Goal: Information Seeking & Learning: Learn about a topic

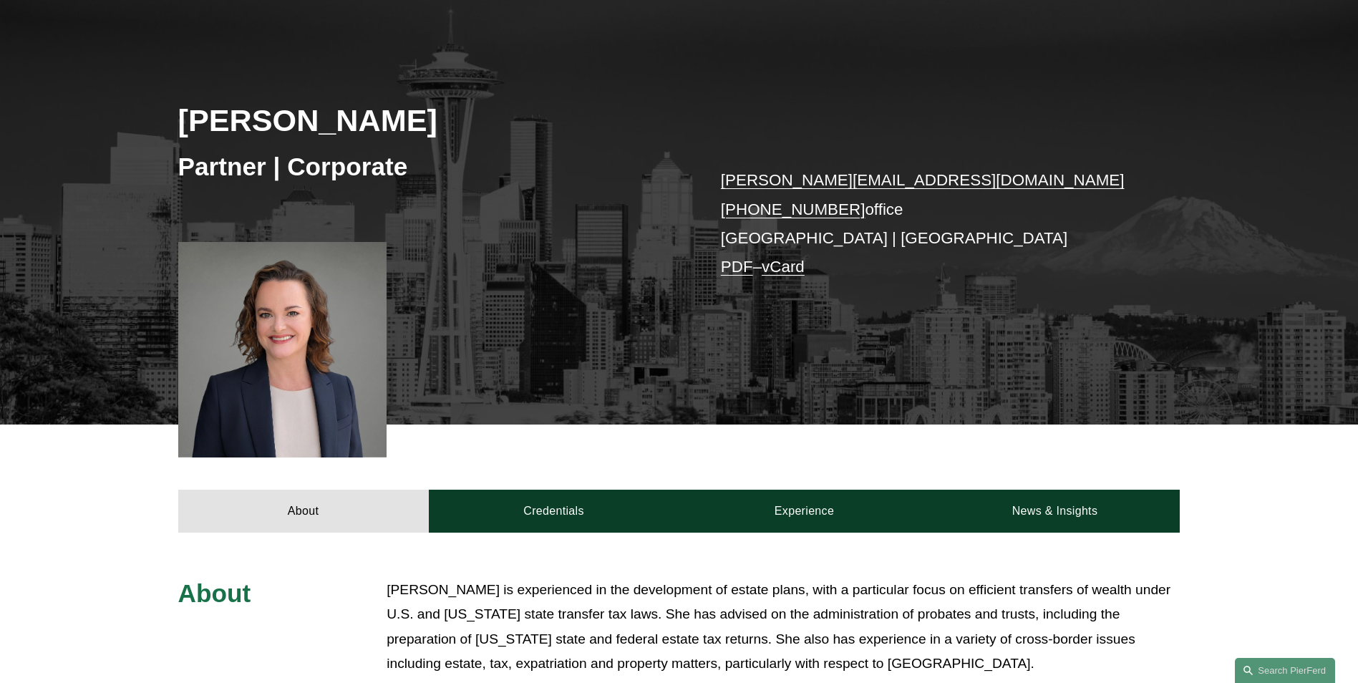
scroll to position [143, 0]
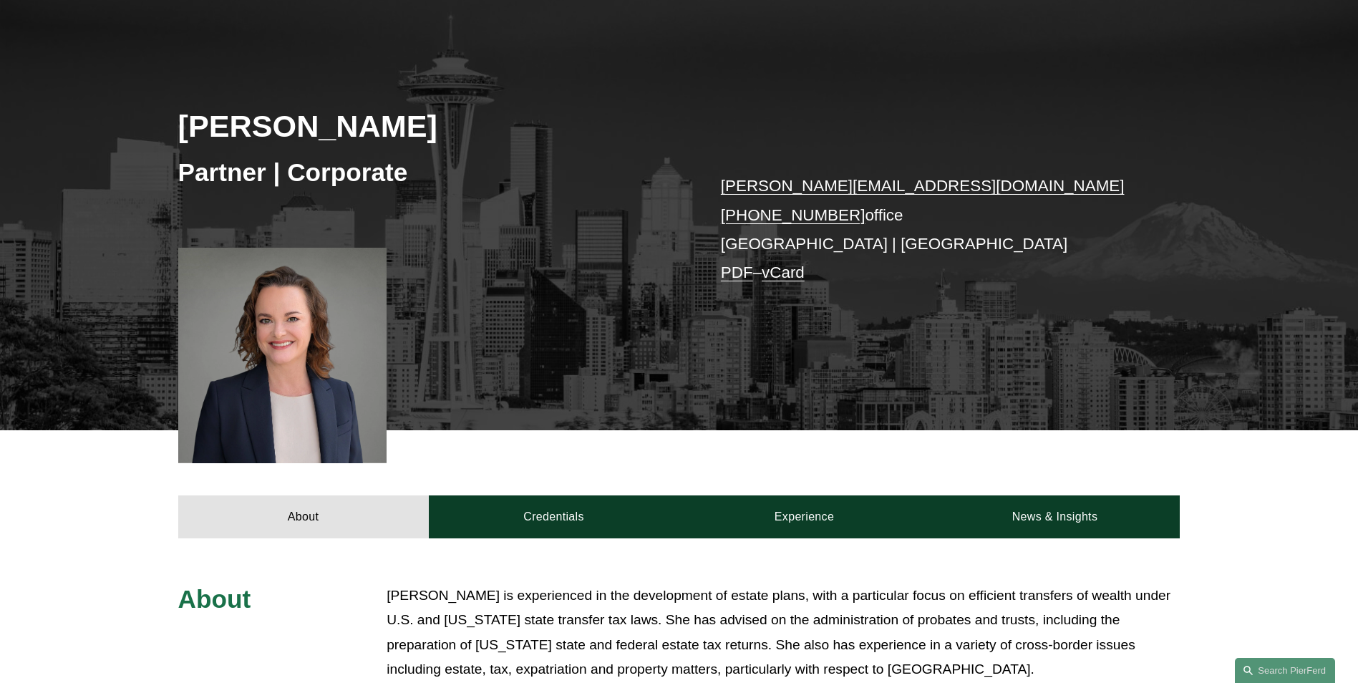
click at [792, 270] on link "vCard" at bounding box center [783, 273] width 43 height 18
click at [937, 269] on p "kristina.ash@pierferd.com +1.425.216.9630 office Seattle | Bellevue PDF – vCard" at bounding box center [929, 229] width 417 height 115
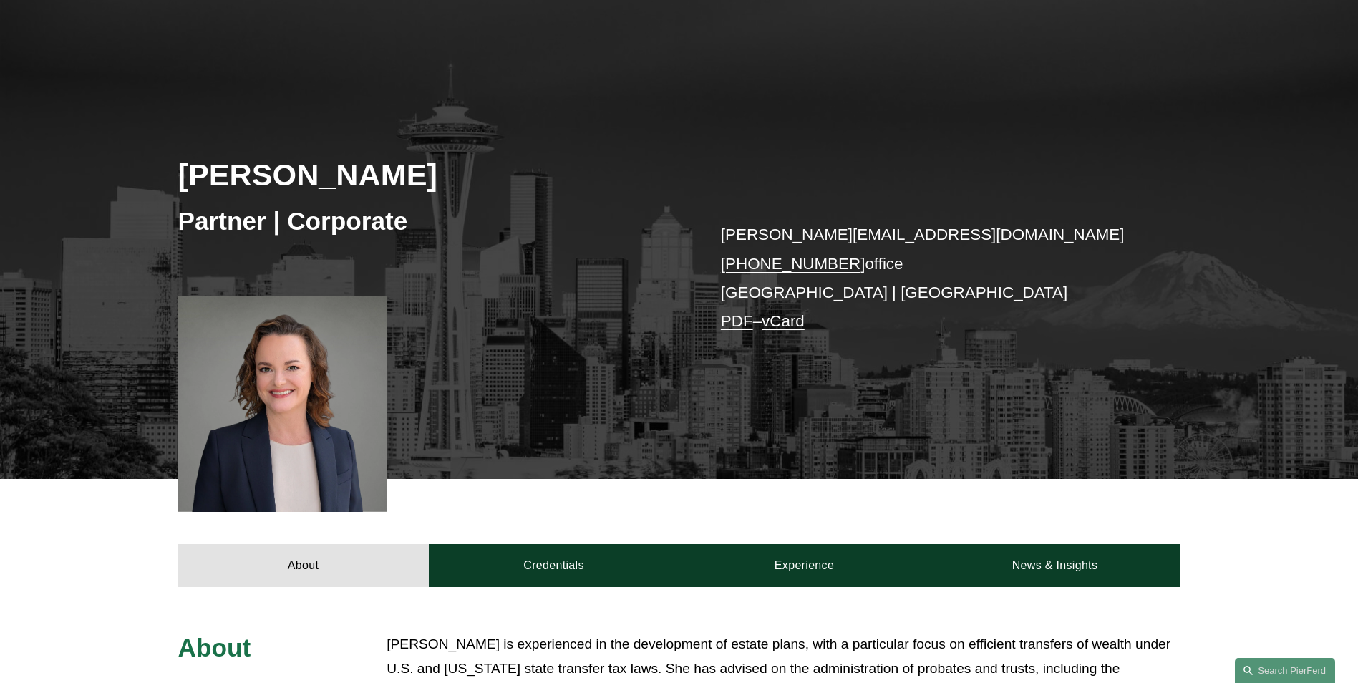
scroll to position [72, 0]
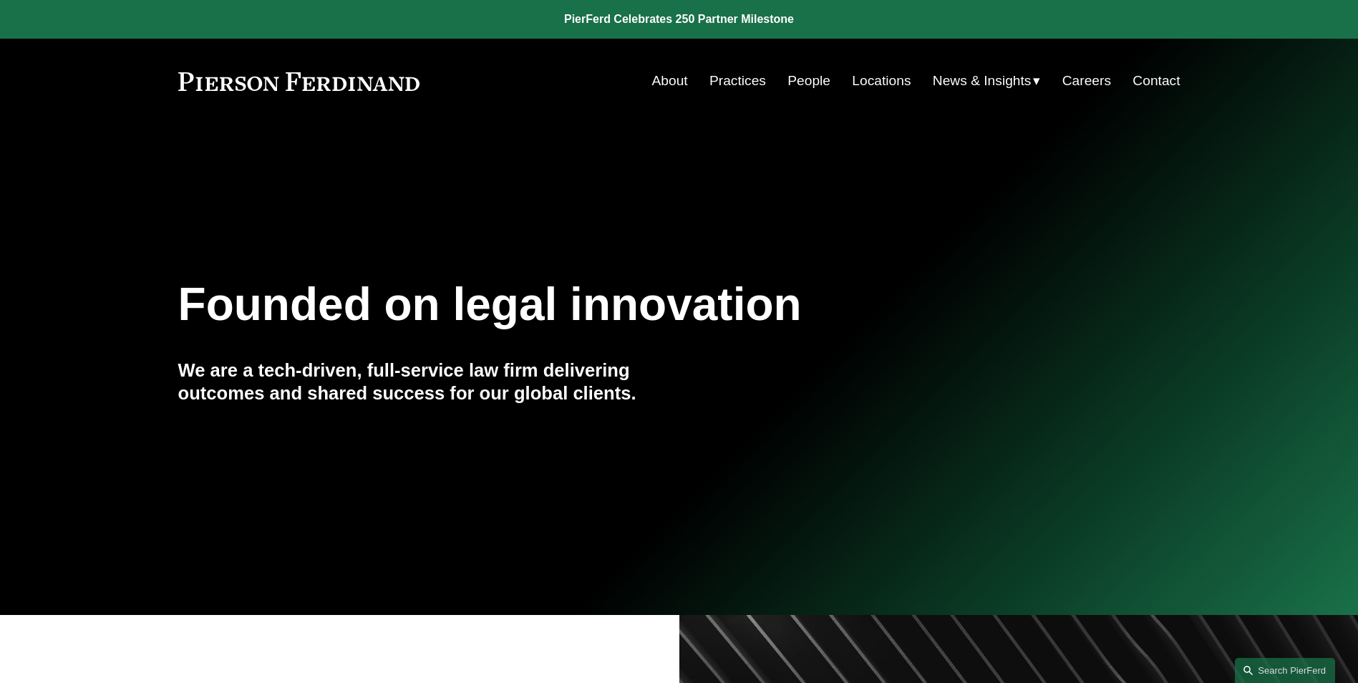
click at [801, 82] on link "People" at bounding box center [809, 80] width 43 height 27
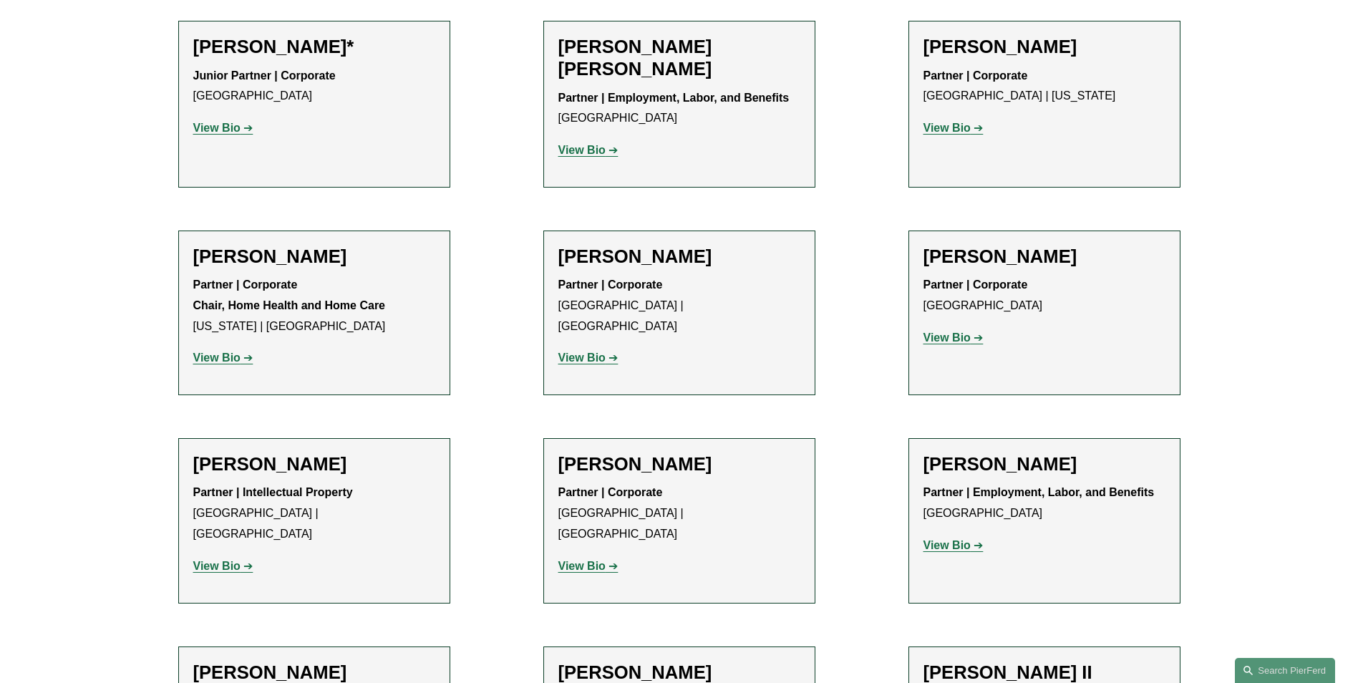
scroll to position [1002, 0]
click at [574, 351] on strong "View Bio" at bounding box center [582, 357] width 47 height 12
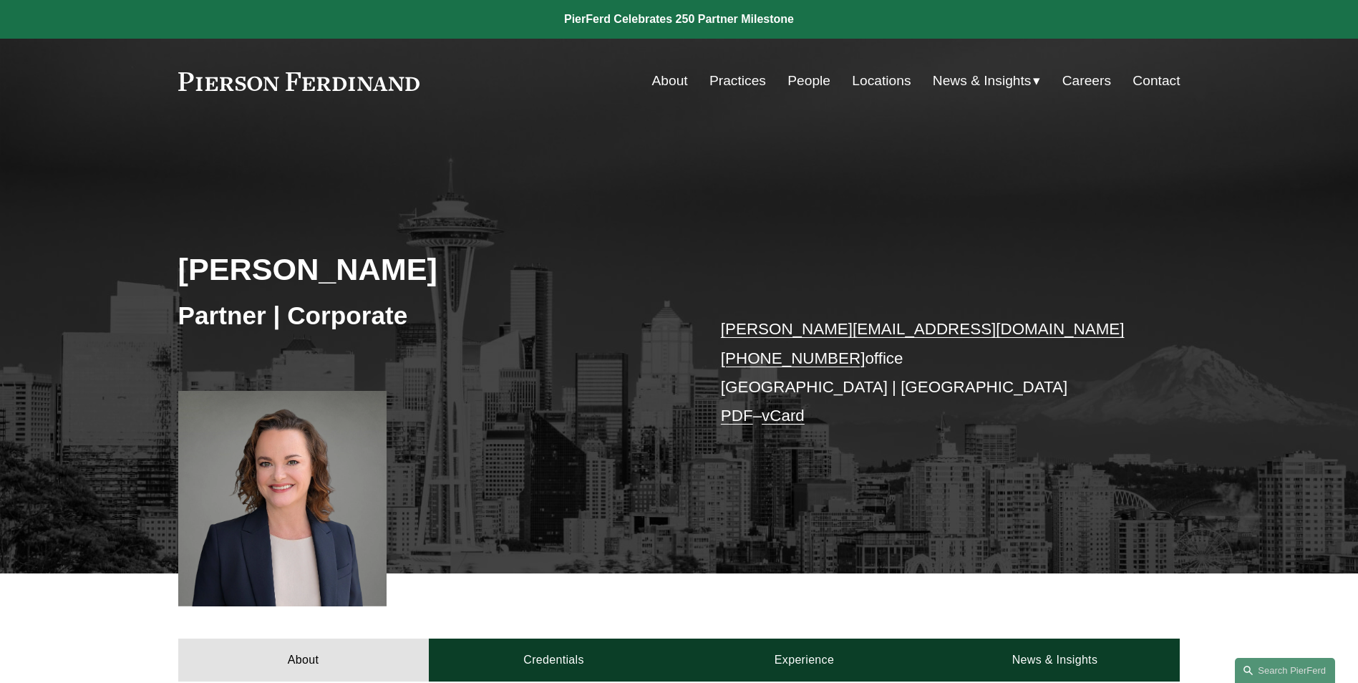
click at [878, 77] on link "Locations" at bounding box center [881, 80] width 59 height 27
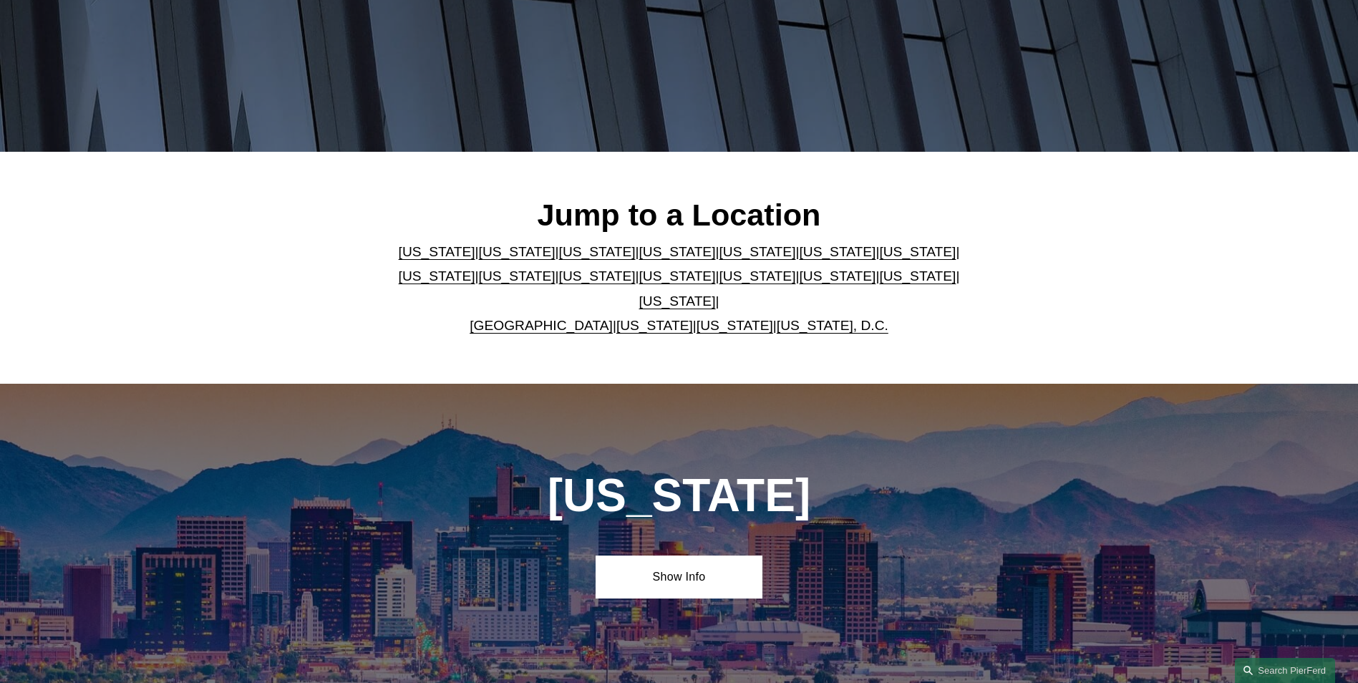
scroll to position [286, 0]
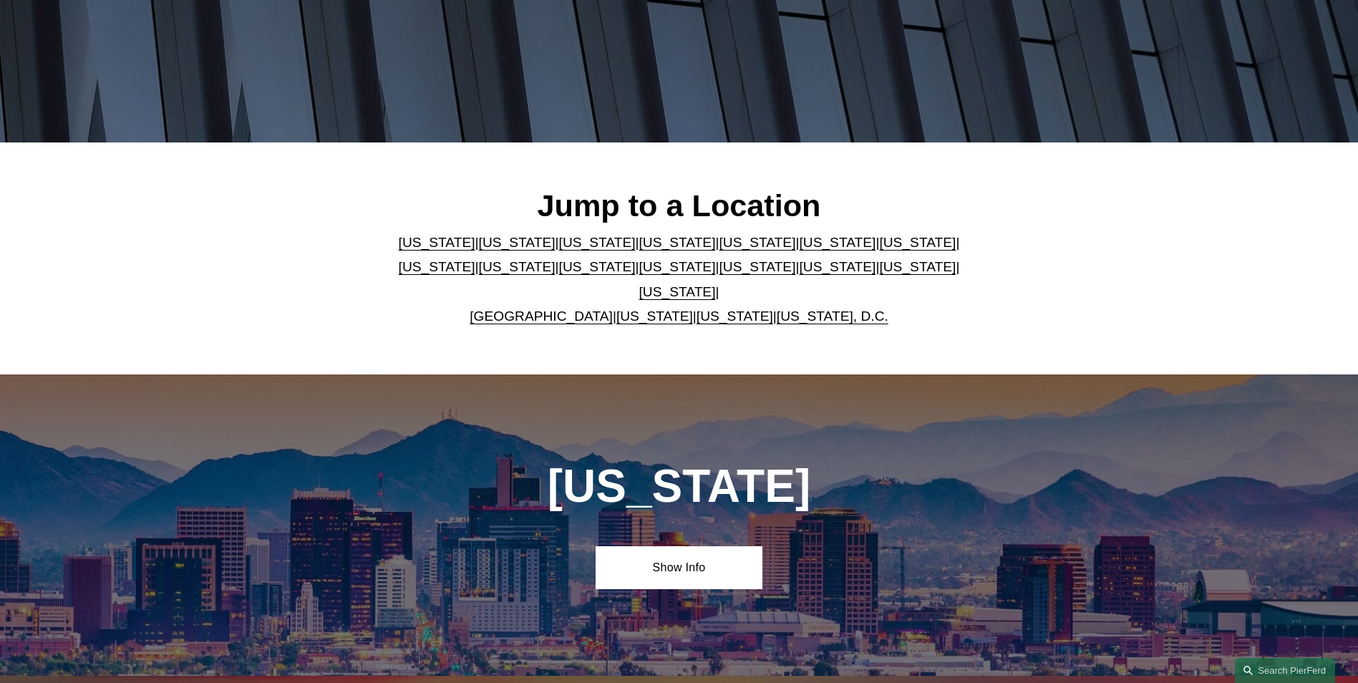
click at [720, 309] on link "[US_STATE]" at bounding box center [735, 316] width 77 height 15
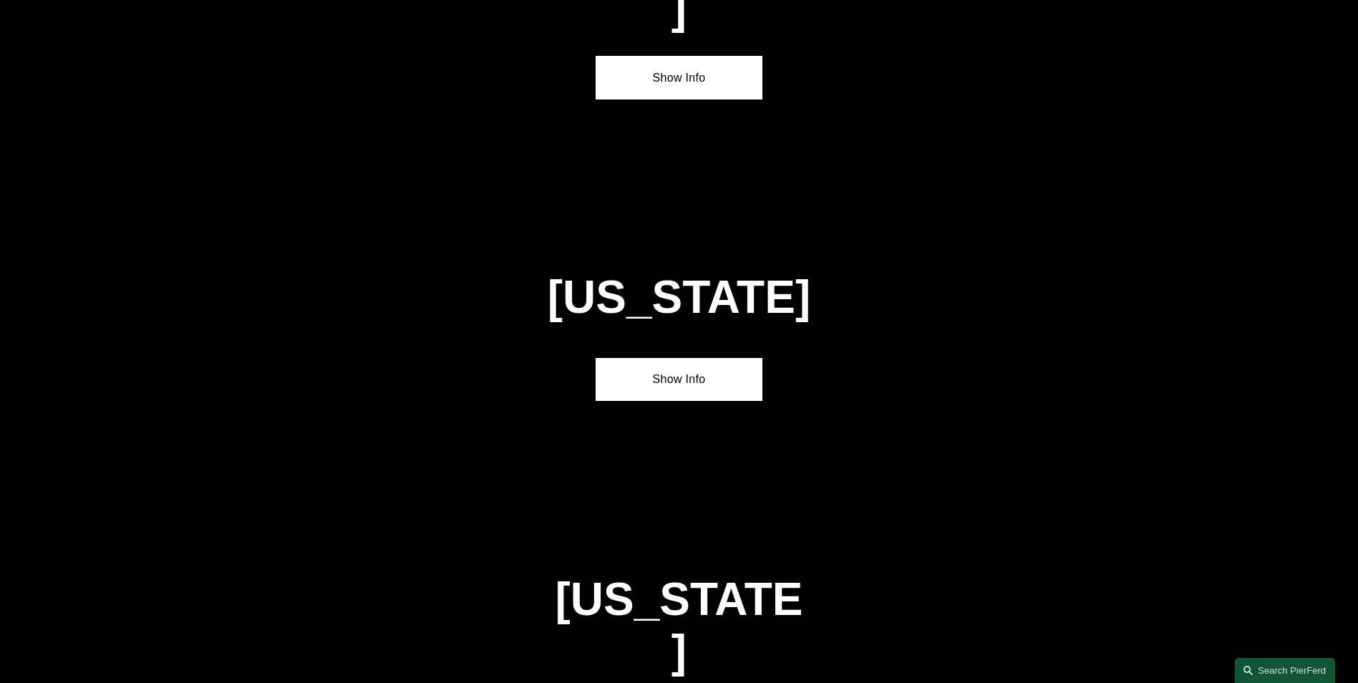
scroll to position [5783, 0]
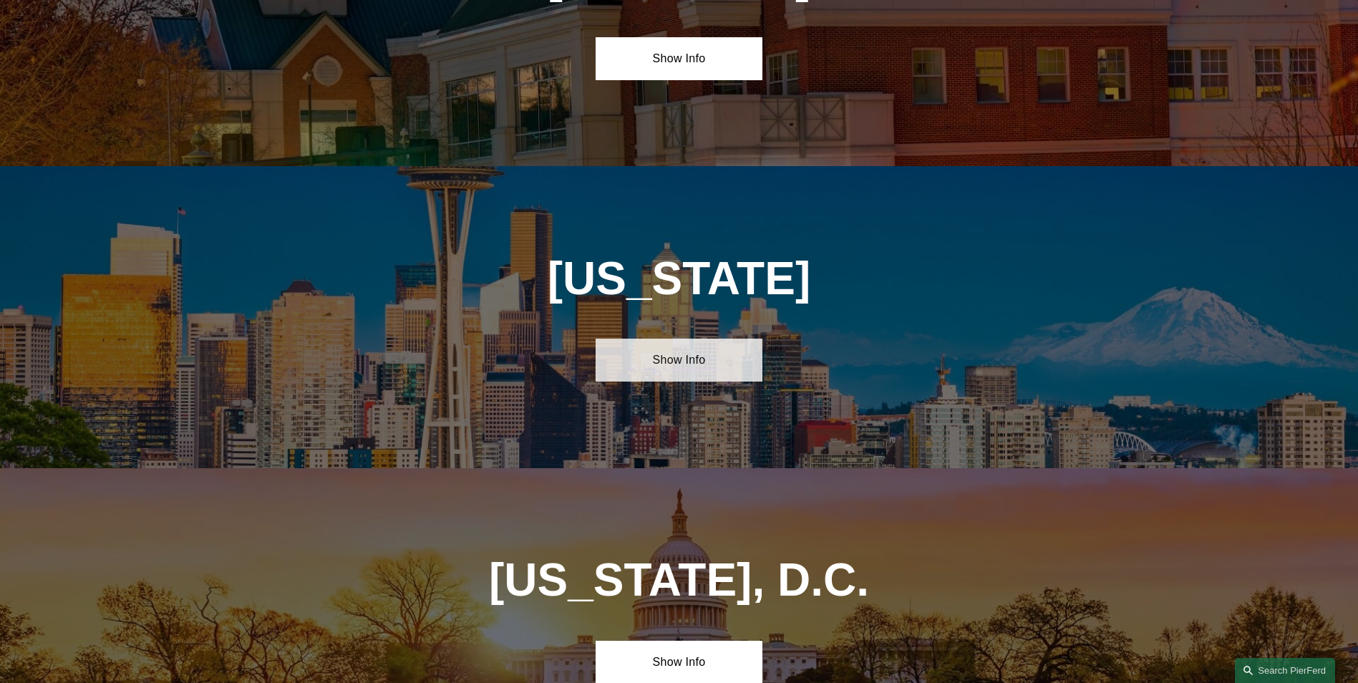
click at [692, 339] on link "Show Info" at bounding box center [679, 360] width 167 height 43
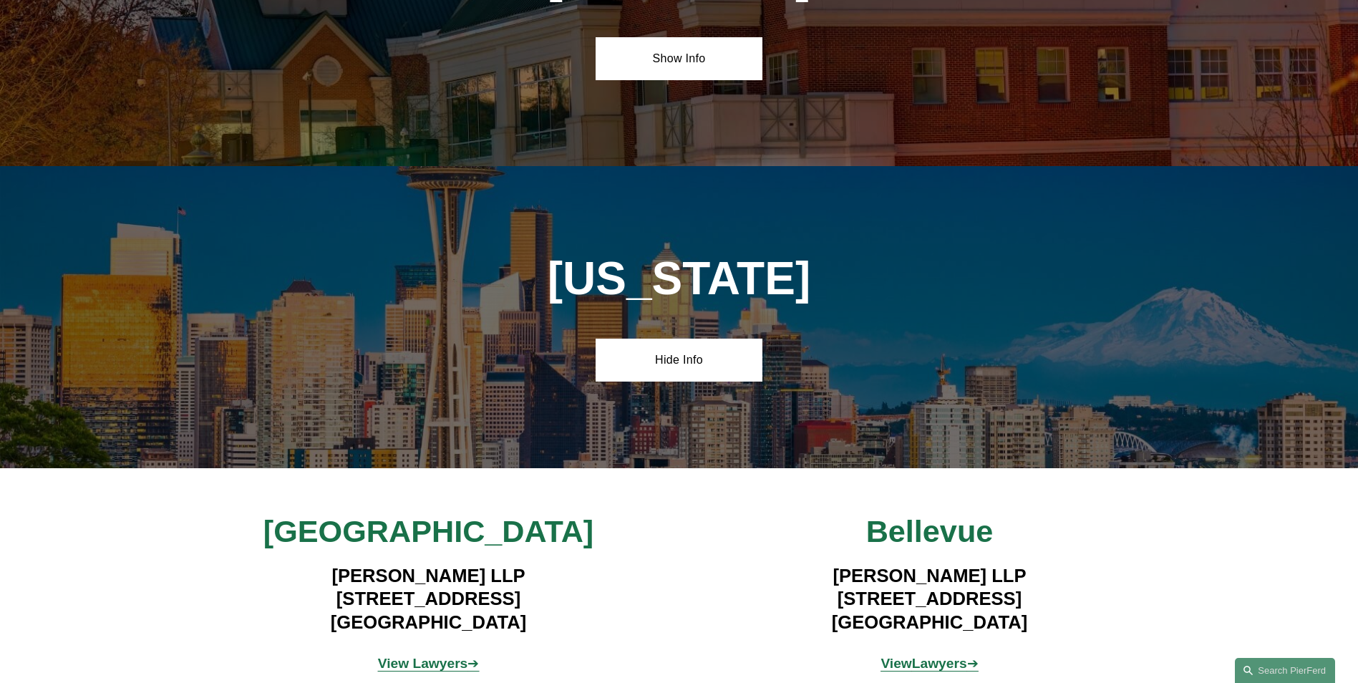
click at [928, 656] on strong "Lawyers" at bounding box center [939, 663] width 55 height 15
click at [436, 656] on strong "View Lawyers" at bounding box center [423, 663] width 90 height 15
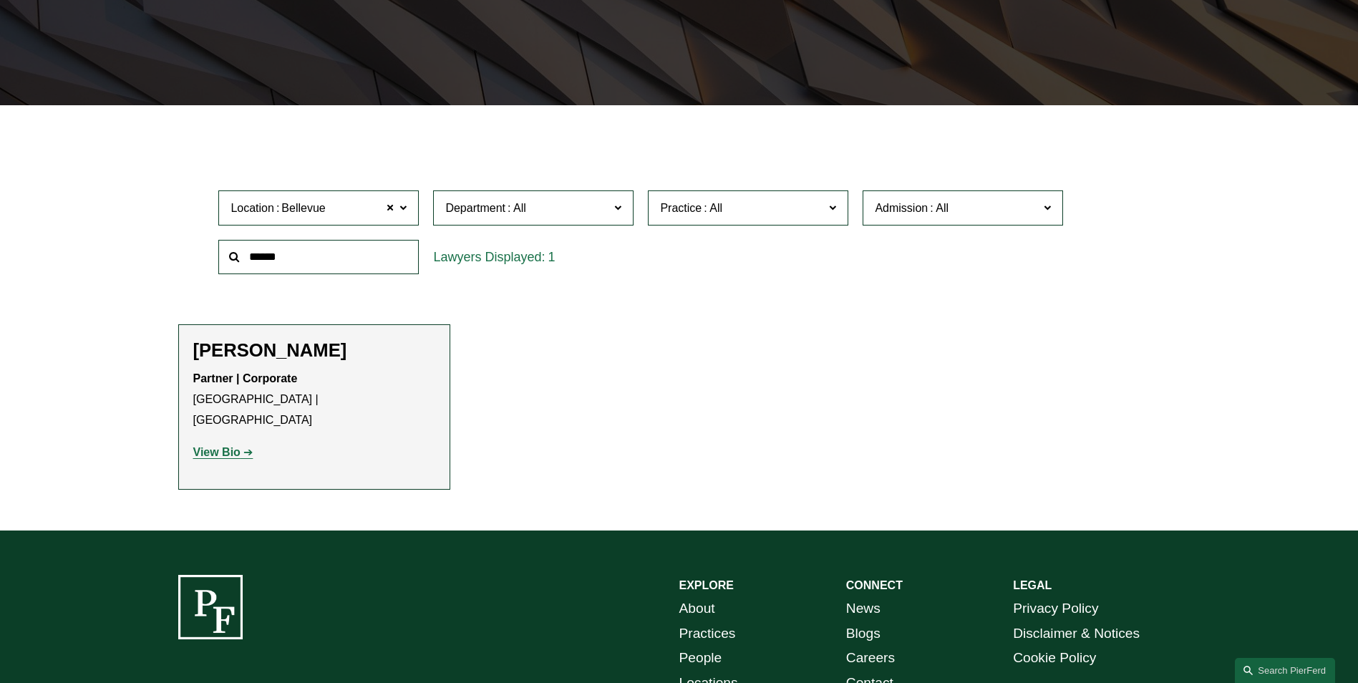
scroll to position [358, 0]
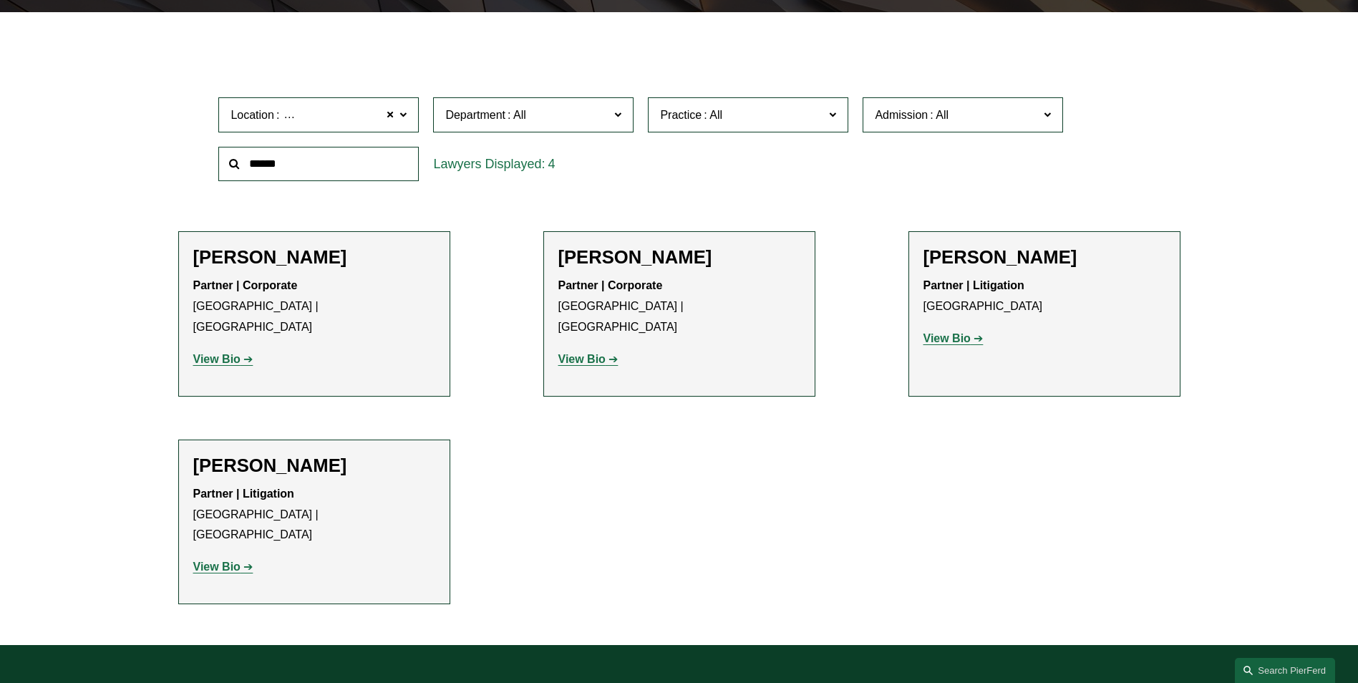
scroll to position [430, 0]
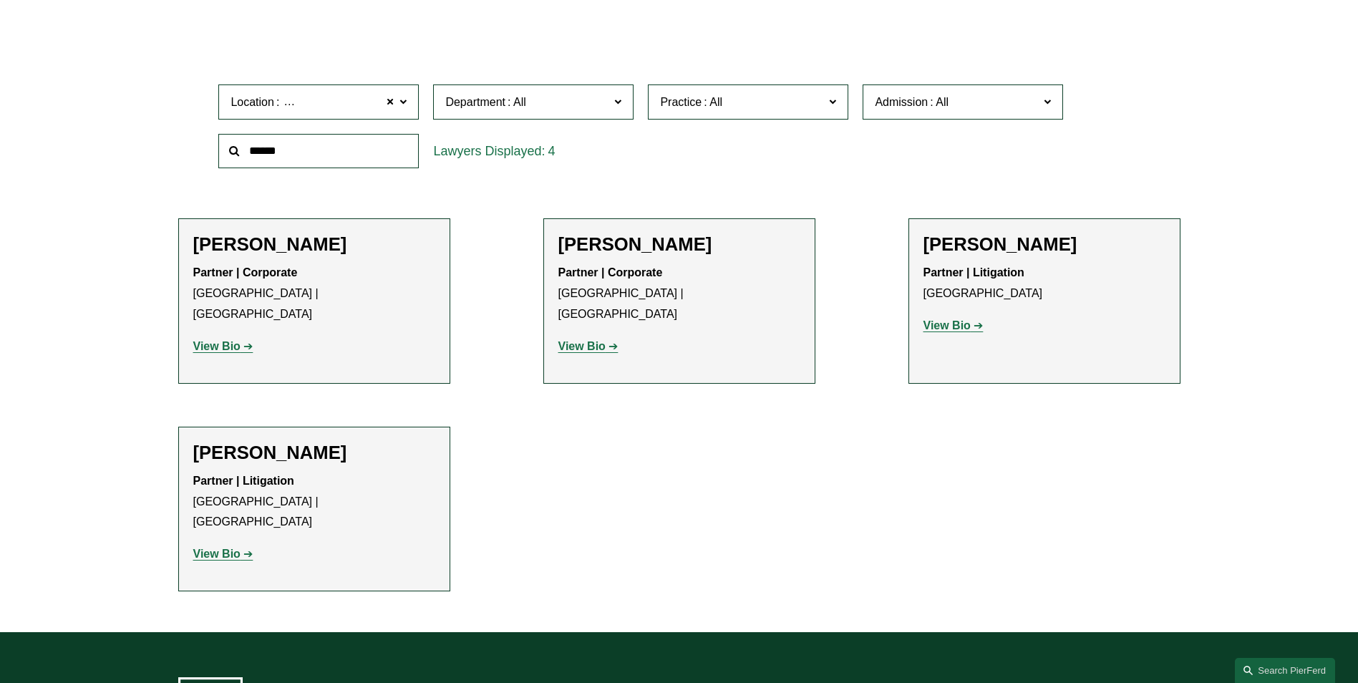
click at [599, 340] on strong "View Bio" at bounding box center [582, 346] width 47 height 12
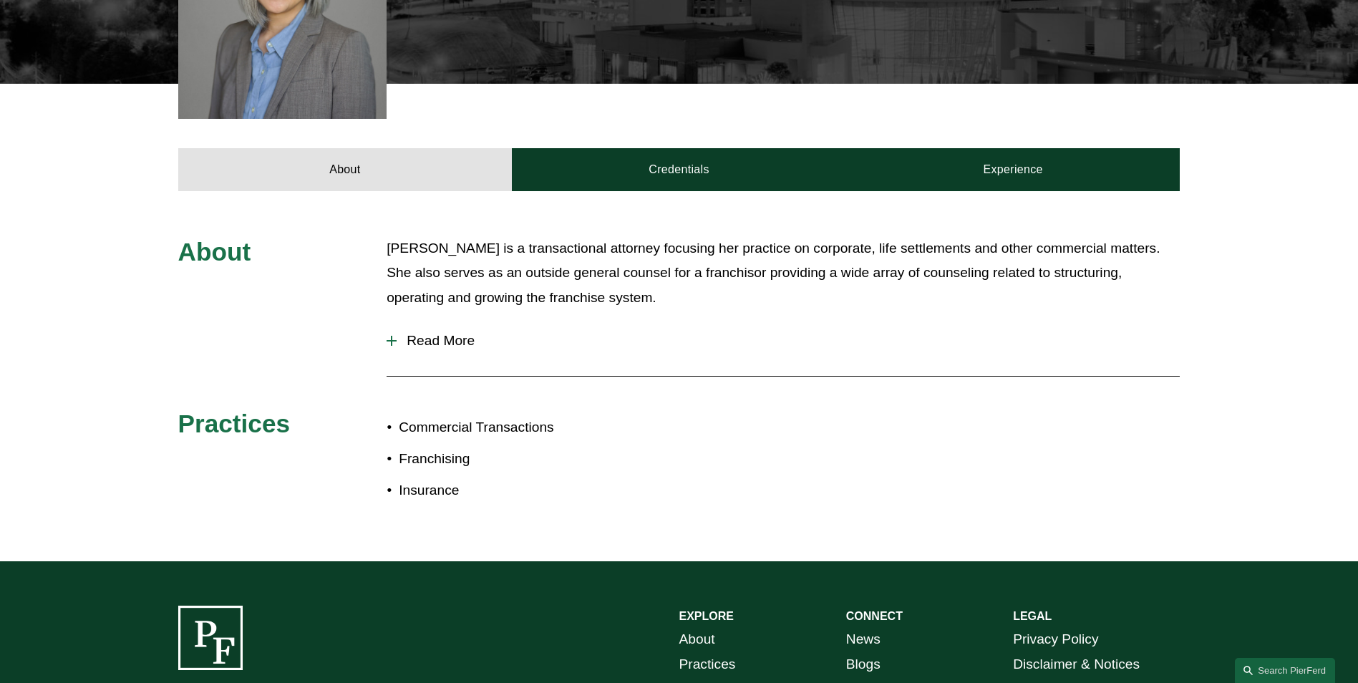
scroll to position [501, 0]
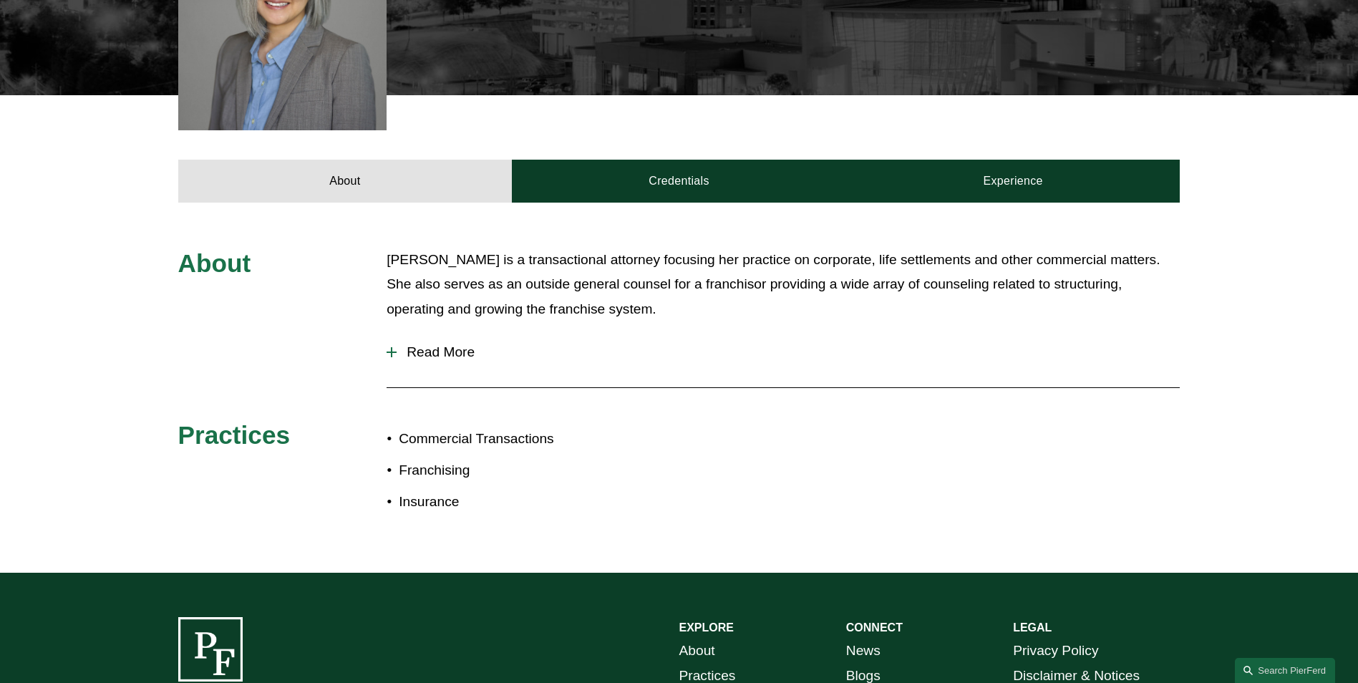
click at [419, 344] on span "Read More" at bounding box center [788, 352] width 783 height 16
